Goal: Information Seeking & Learning: Learn about a topic

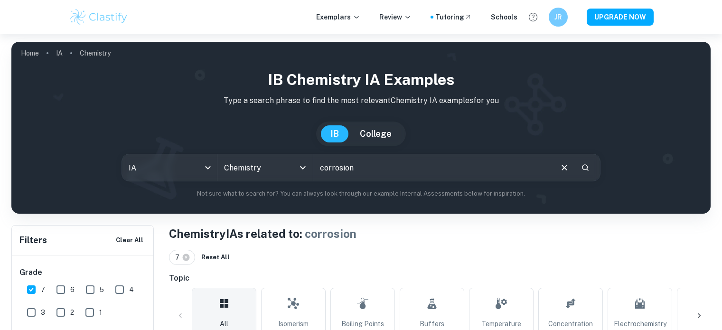
scroll to position [5538, 0]
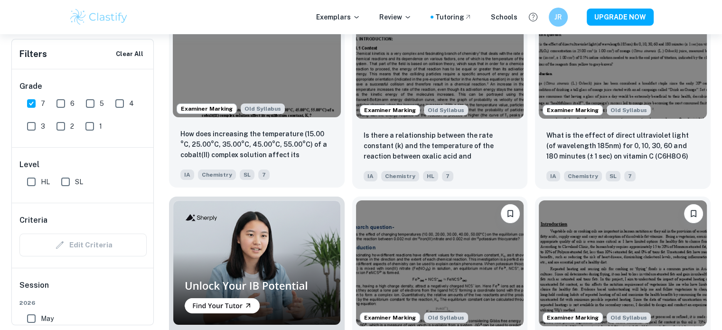
click at [236, 151] on p "How does increasing the temperature (15.00​°C, 25.00°C, 35.00°C, 45.00°C, 55.00…" at bounding box center [256, 145] width 153 height 32
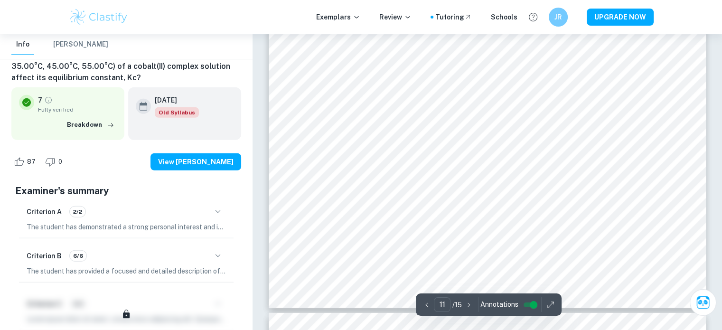
scroll to position [6316, 0]
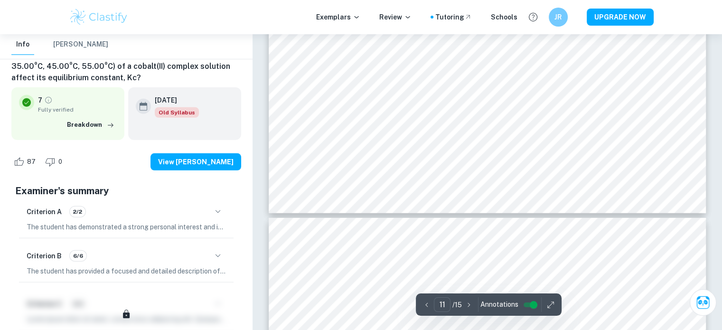
type input "12"
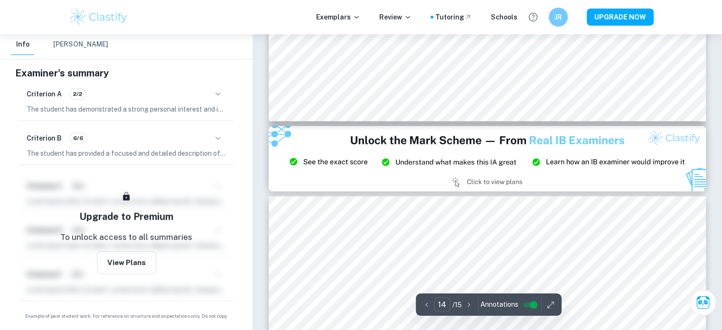
scroll to position [8169, 0]
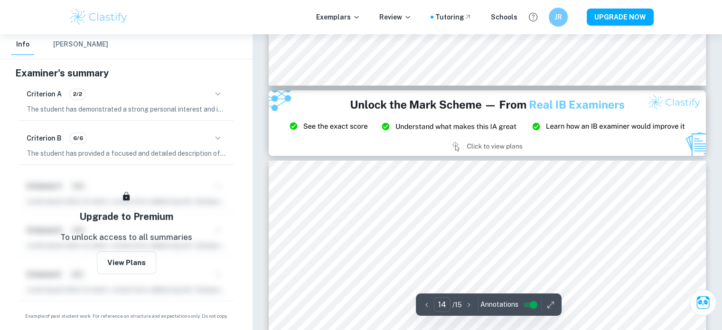
type input "15"
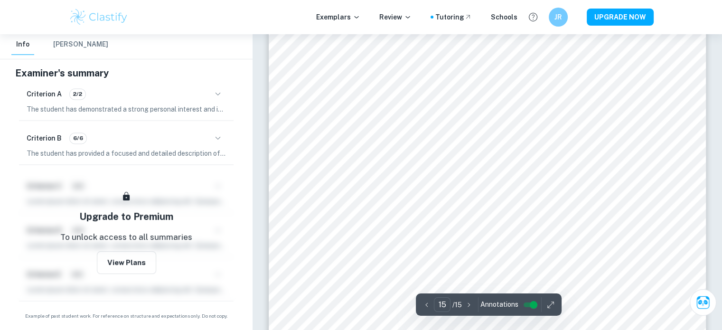
scroll to position [8562, 0]
